Goal: Navigation & Orientation: Find specific page/section

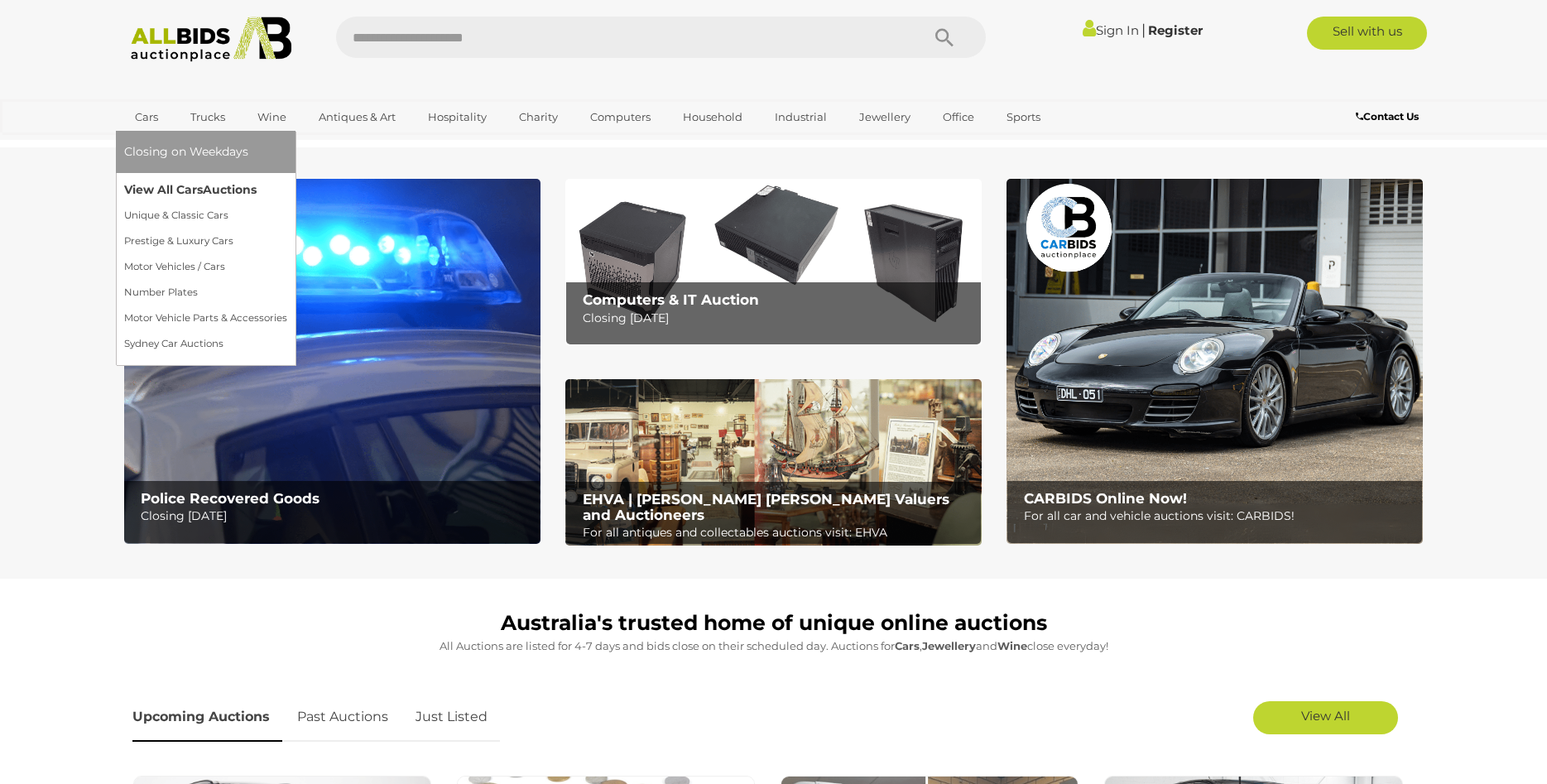
click at [159, 195] on link "View All Cars Auctions" at bounding box center [206, 189] width 163 height 26
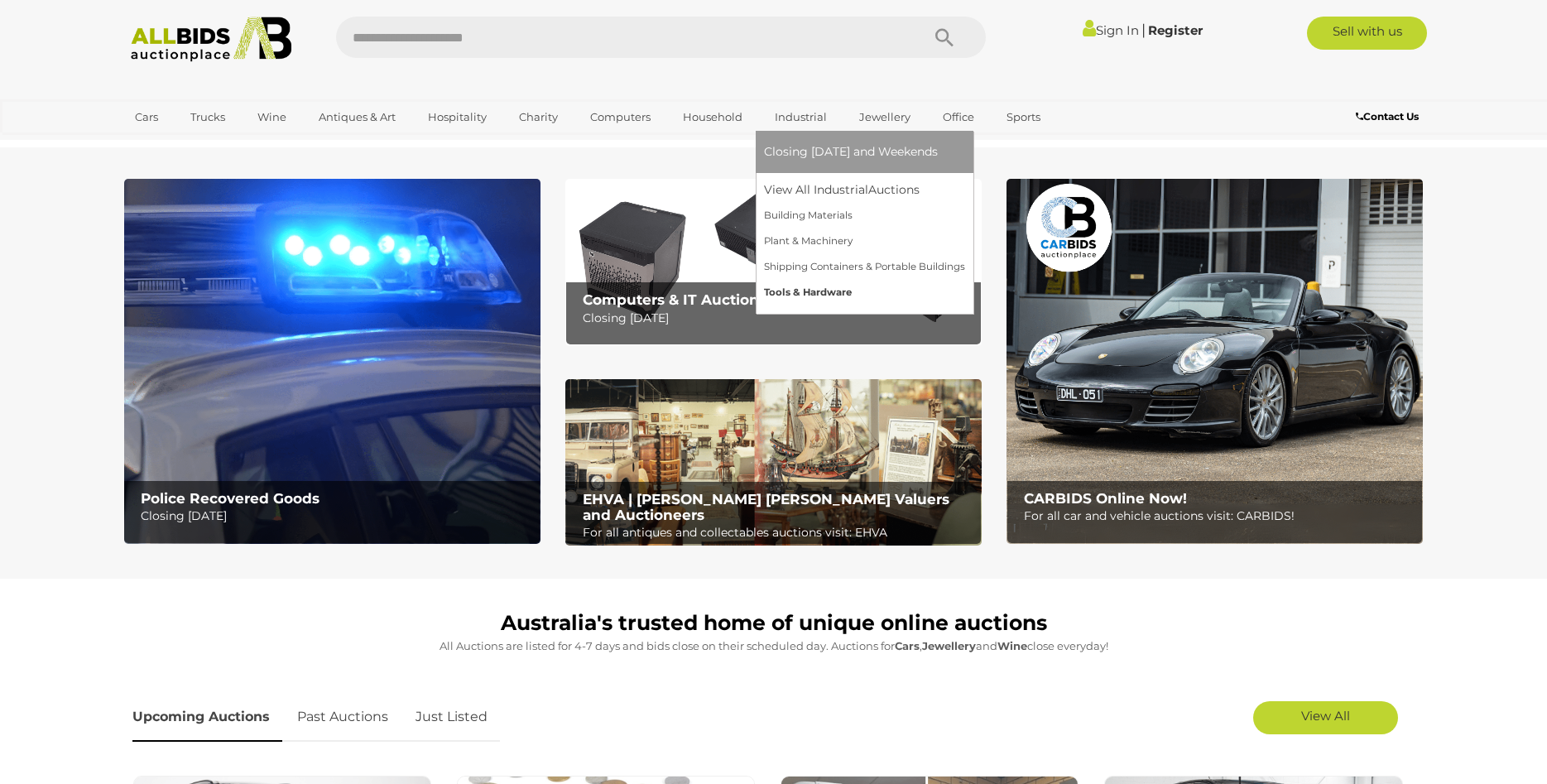
click at [787, 290] on link "Tools & Hardware" at bounding box center [864, 292] width 201 height 26
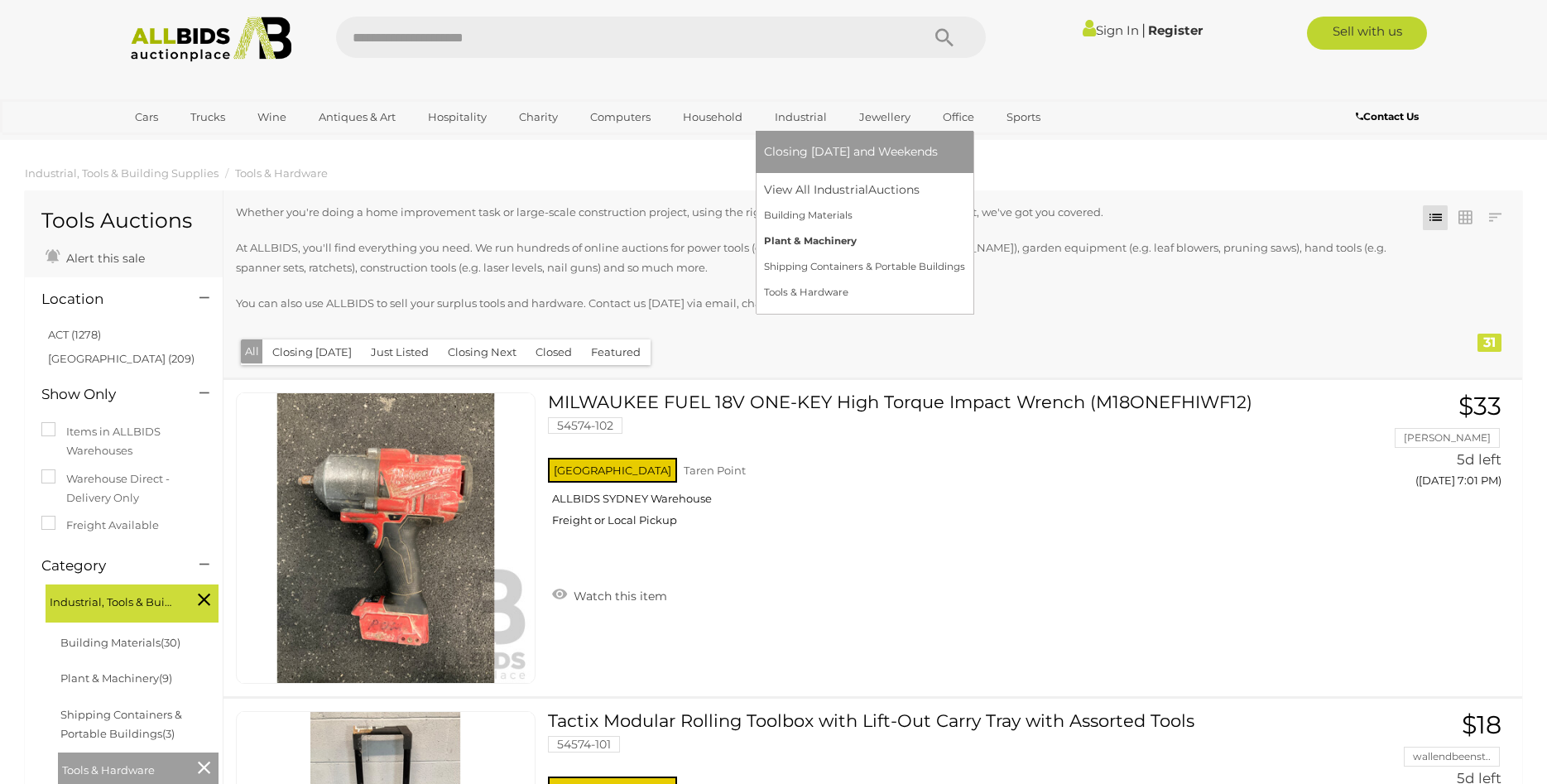
click at [781, 236] on link "Plant & Machinery" at bounding box center [864, 241] width 201 height 26
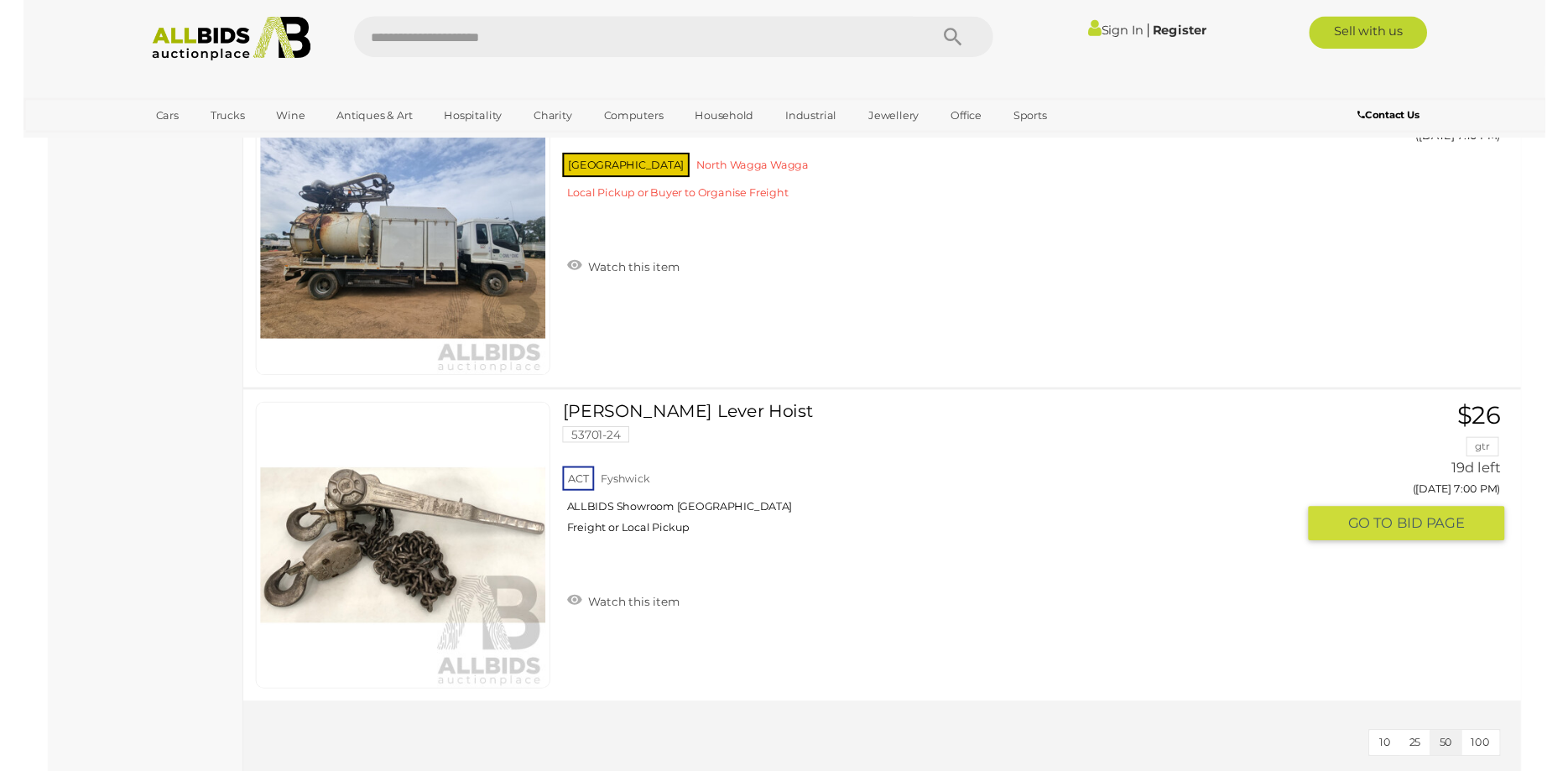
scroll to position [2994, 0]
